Goal: Find contact information: Find contact information

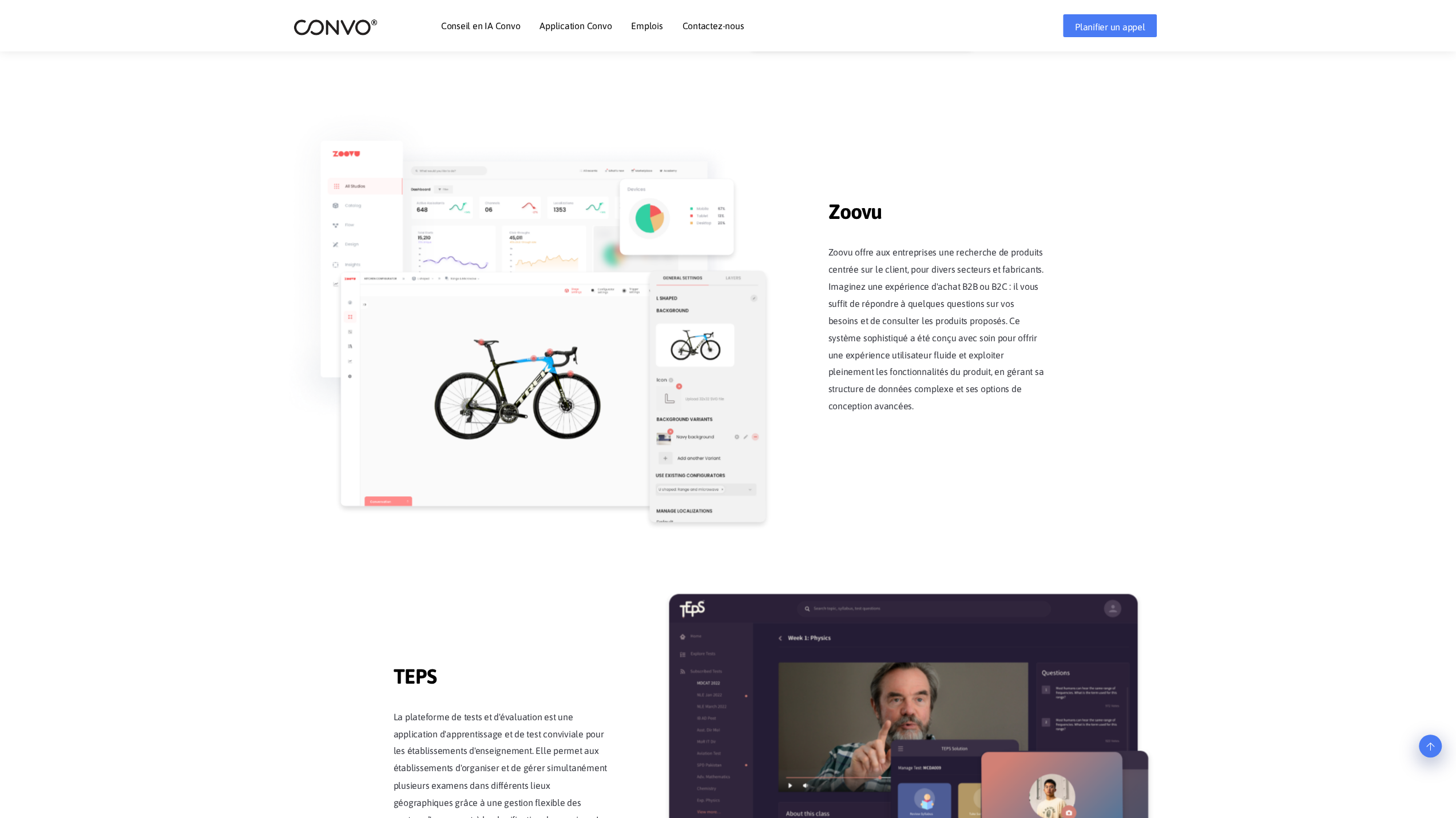
scroll to position [1277, 0]
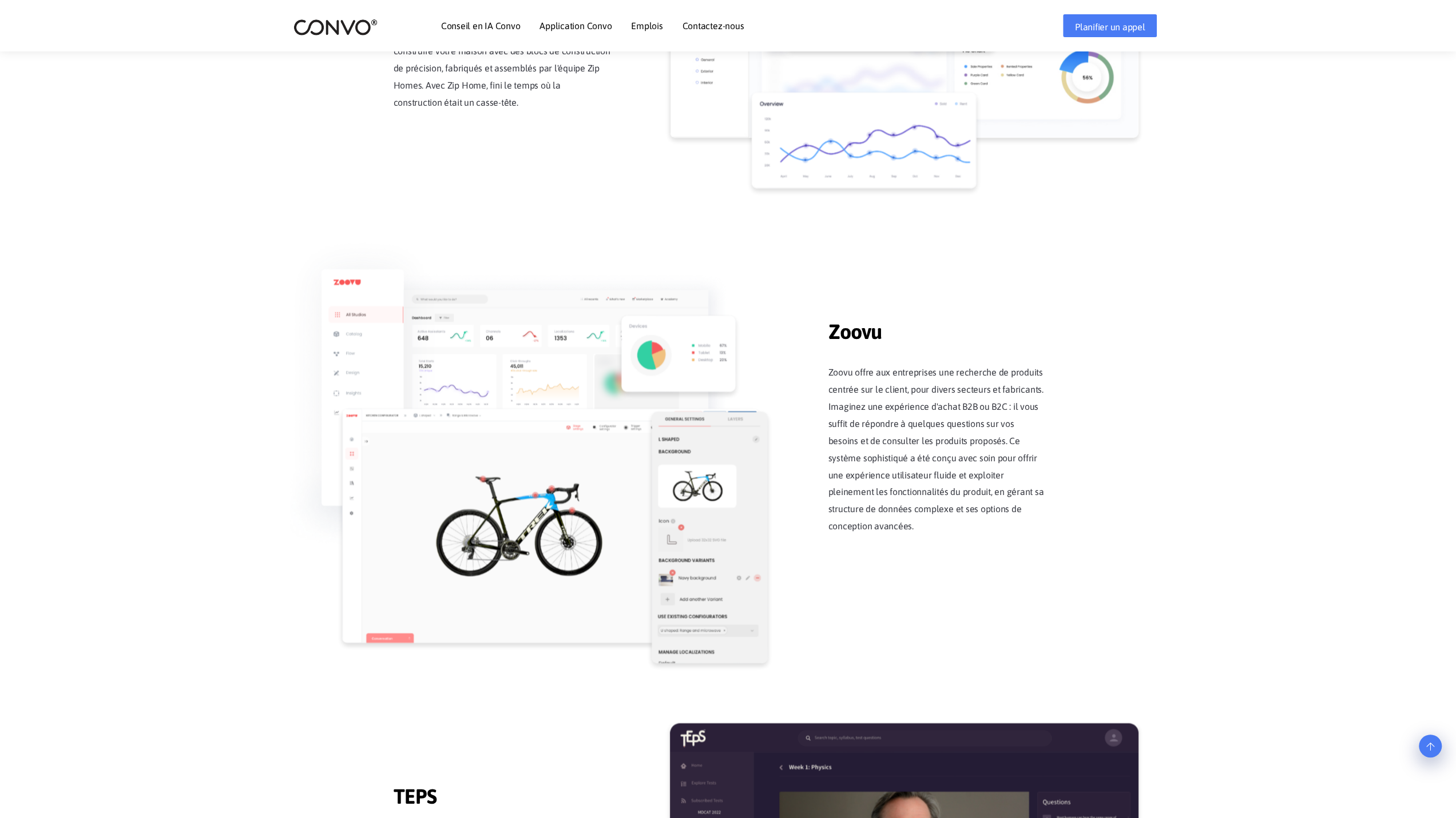
click at [645, 20] on li "Emplois" at bounding box center [647, 26] width 31 height 49
click at [649, 24] on font "Emplois" at bounding box center [647, 26] width 31 height 10
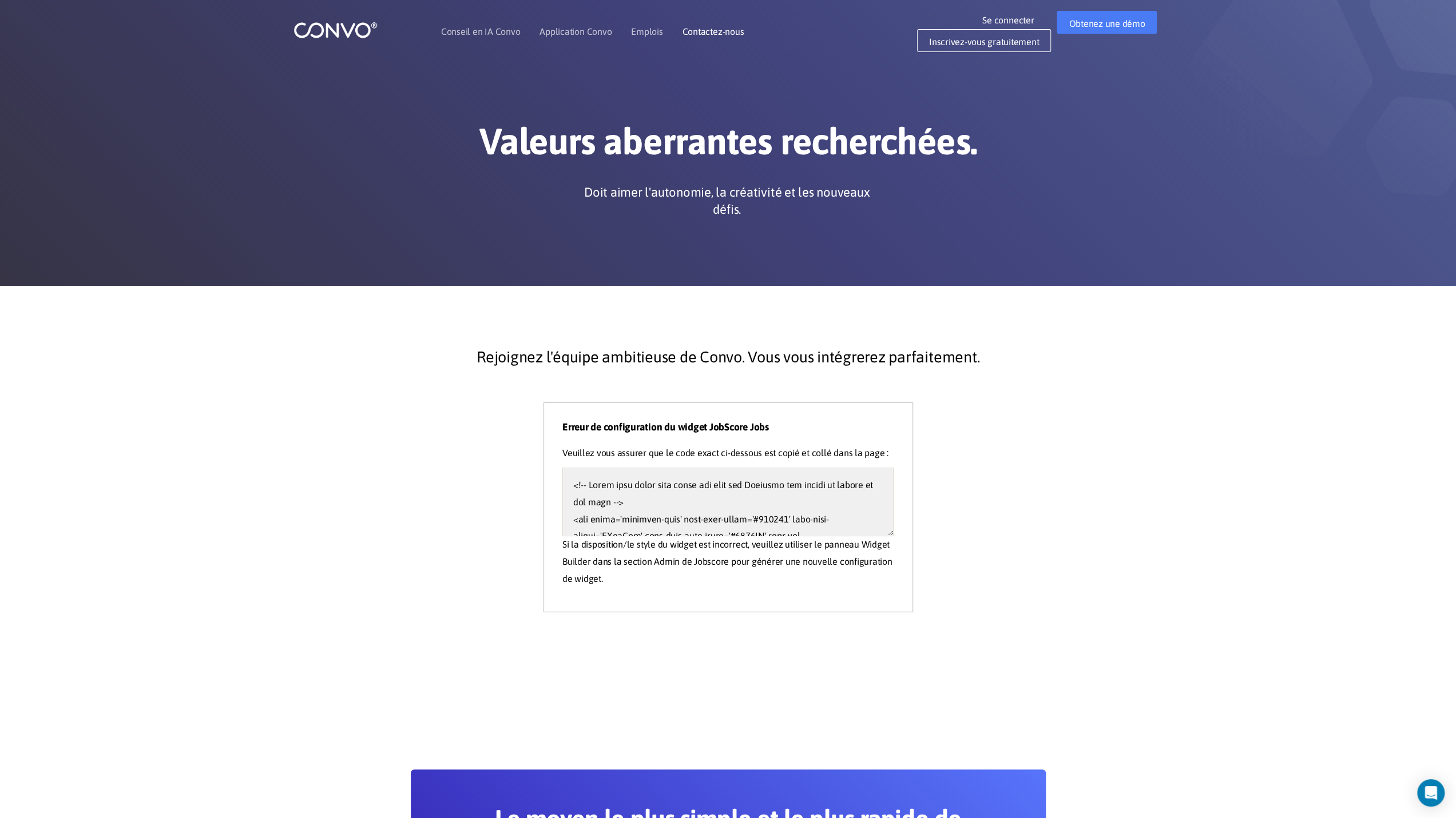
click at [712, 30] on font "Contactez-nous" at bounding box center [713, 31] width 62 height 10
